Goal: Transaction & Acquisition: Download file/media

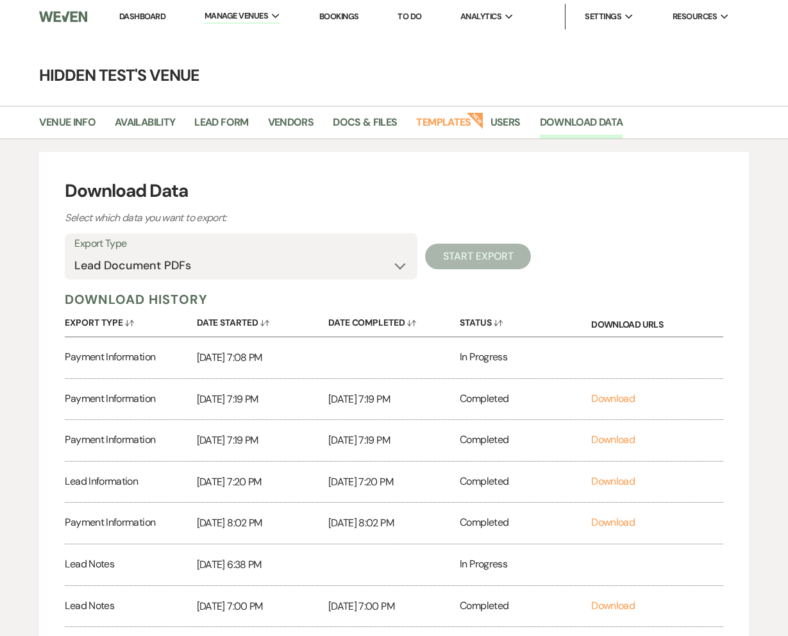
select select "leadDocumentsZip"
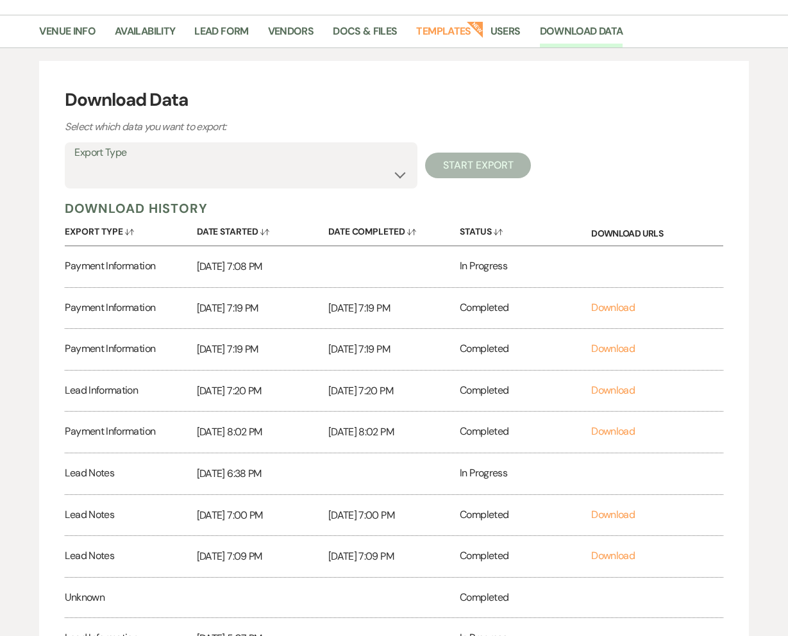
scroll to position [108, 0]
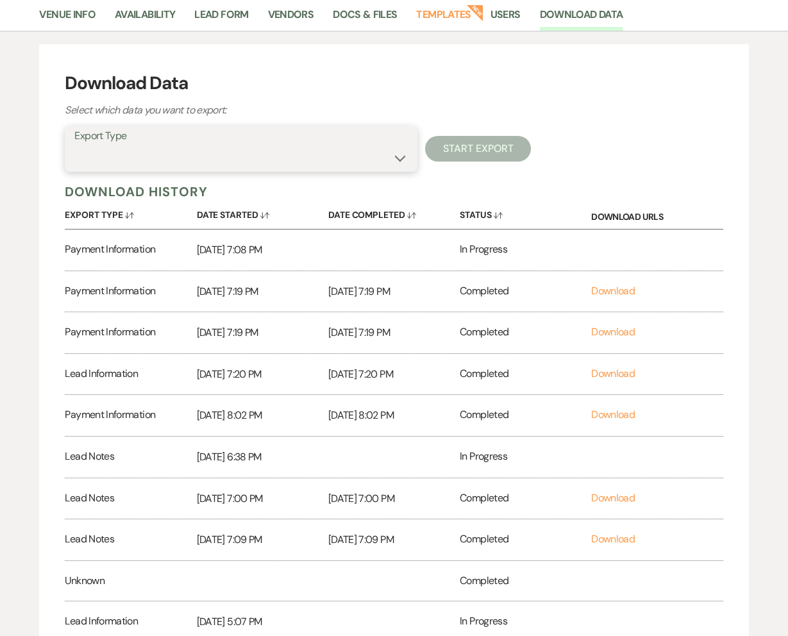
click at [232, 169] on select "Lead Information Rental Overview Lead Documents and Files Metadata Messages Inf…" at bounding box center [240, 158] width 333 height 25
select select "leadDocumentsZip"
click at [74, 146] on select "Lead Information Rental Overview Lead Documents and Files Metadata Messages Inf…" at bounding box center [240, 158] width 333 height 25
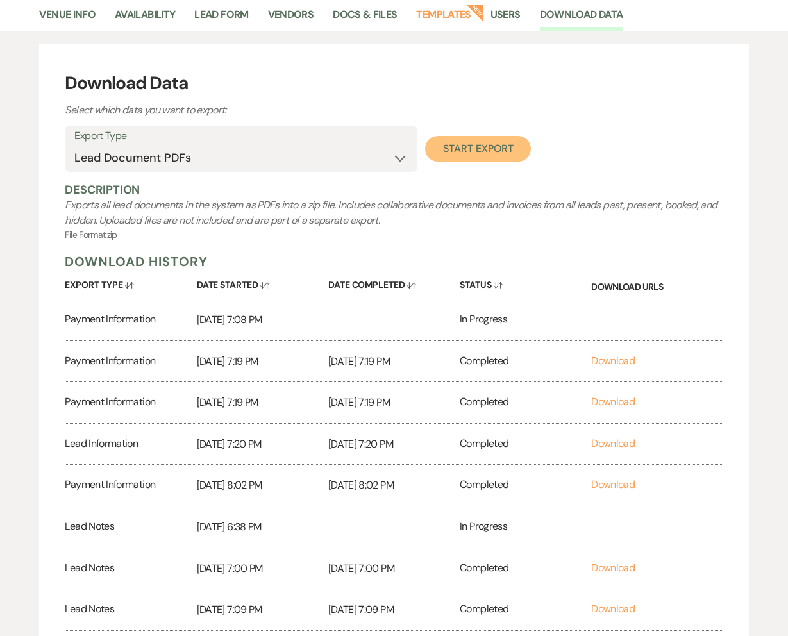
click at [481, 153] on button "Start Export" at bounding box center [478, 149] width 106 height 26
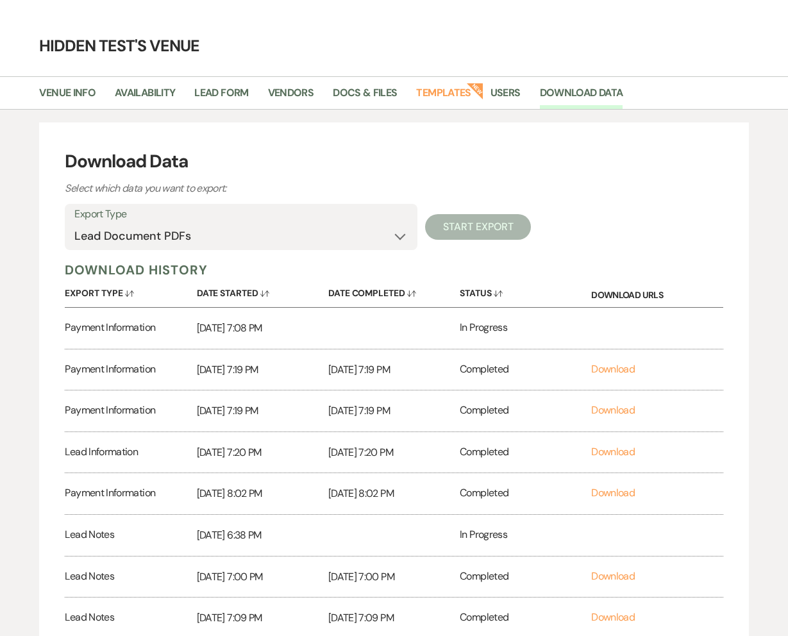
scroll to position [426, 0]
